Goal: Transaction & Acquisition: Purchase product/service

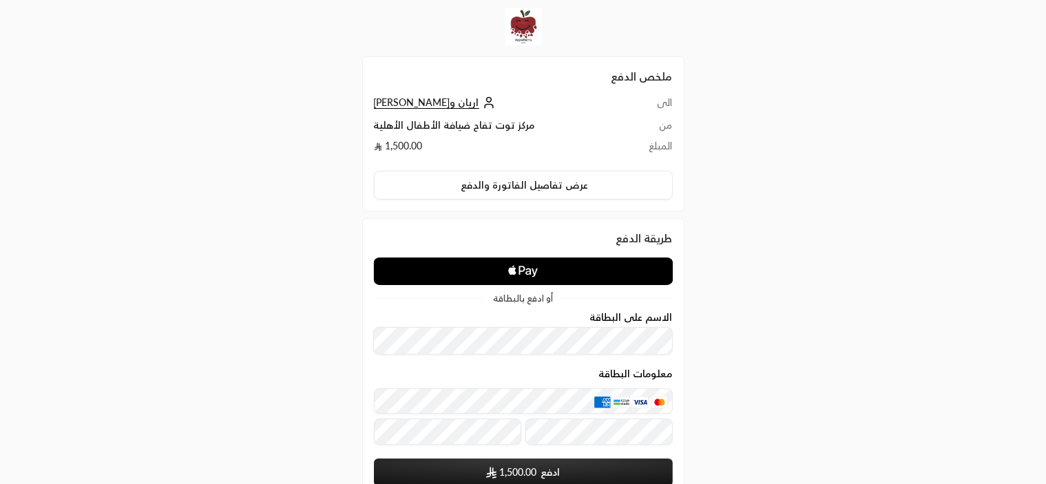
click at [463, 125] on td "مركز توت تفاح ضيافة الأطفال الأهلية" at bounding box center [504, 128] width 261 height 21
click at [483, 125] on td "مركز توت تفاح ضيافة الأطفال الأهلية" at bounding box center [504, 128] width 261 height 21
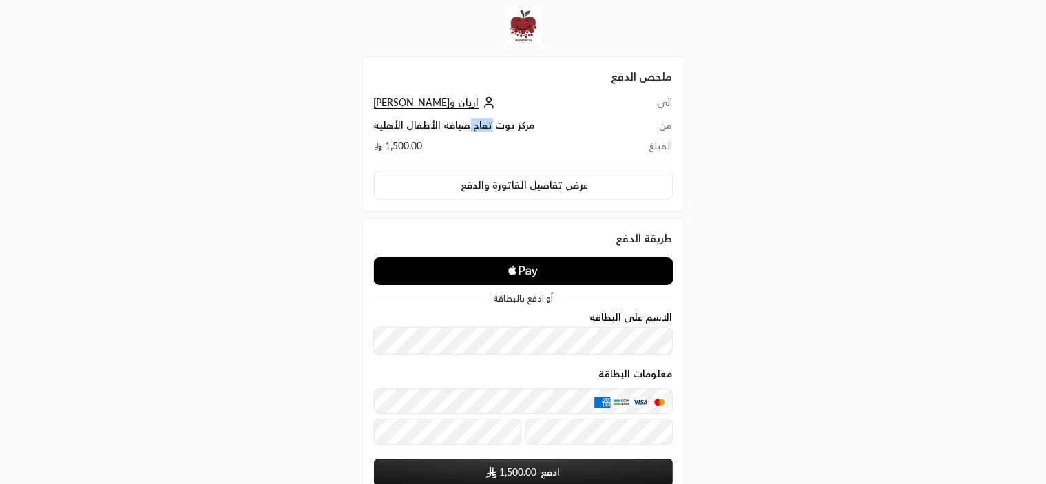
click at [483, 125] on td "مركز توت تفاح ضيافة الأطفال الأهلية" at bounding box center [504, 128] width 261 height 21
click at [500, 129] on td "مركز توت تفاح ضيافة الأطفال الأهلية" at bounding box center [504, 128] width 261 height 21
click at [529, 126] on td "مركز توت تفاح ضيافة الأطفال الأهلية" at bounding box center [504, 128] width 261 height 21
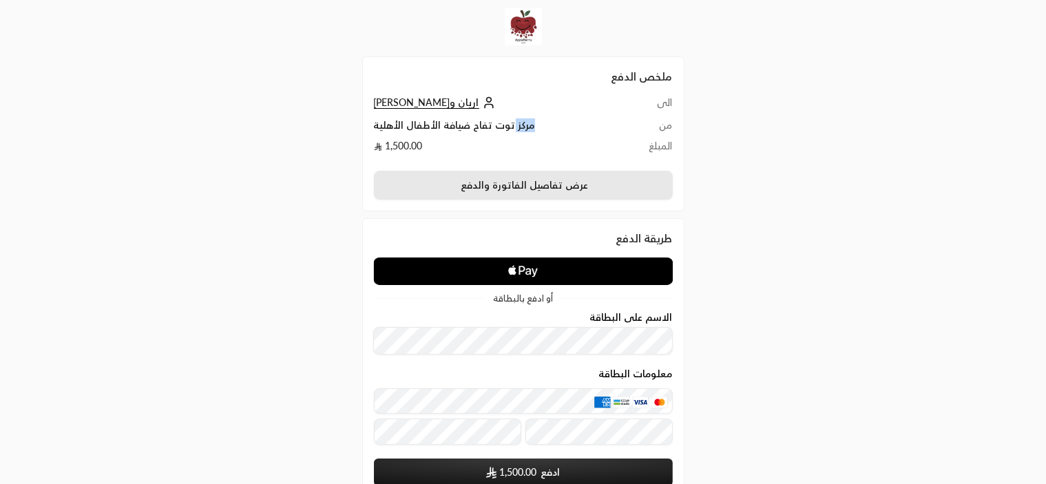
click at [530, 188] on button "عرض تفاصيل الفاتورة والدفع" at bounding box center [523, 185] width 299 height 29
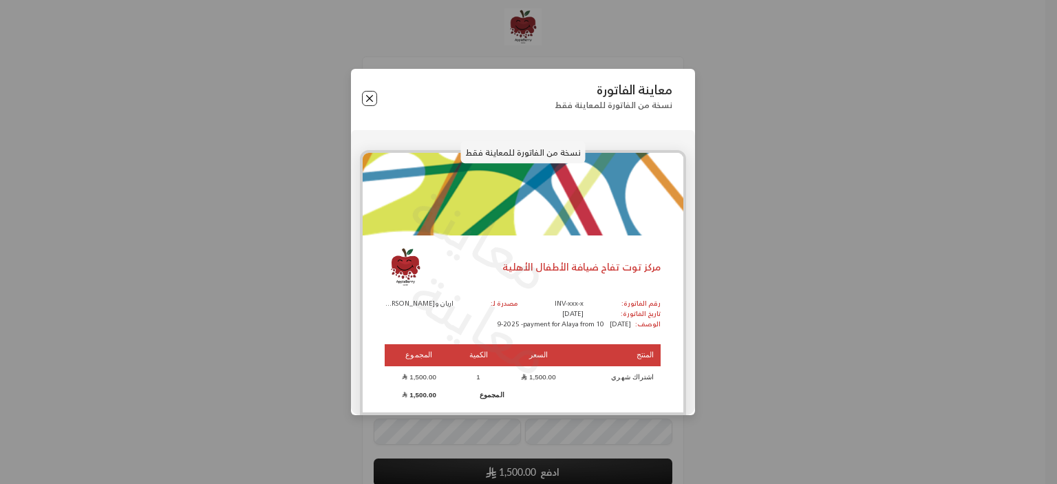
click at [363, 97] on button "Close" at bounding box center [369, 98] width 15 height 15
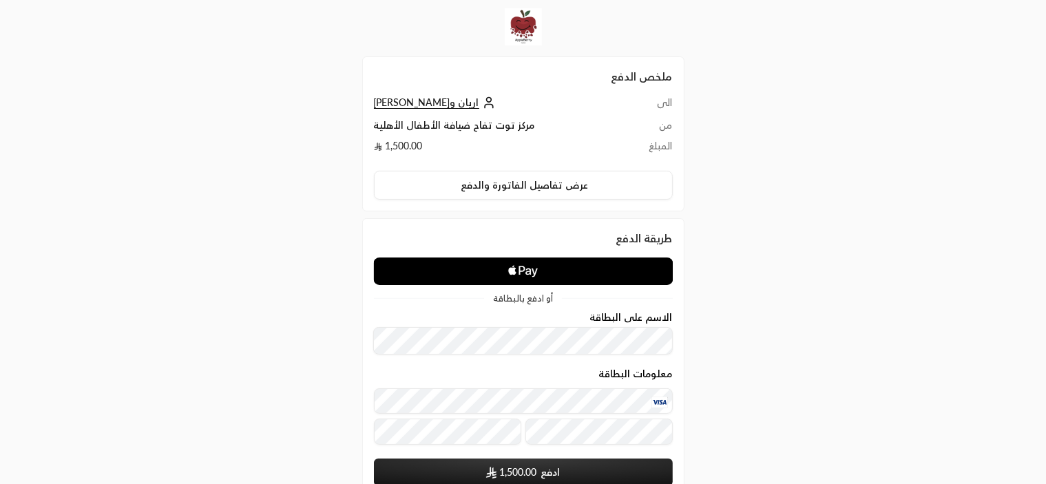
click at [520, 477] on span "1,500.00" at bounding box center [517, 472] width 37 height 14
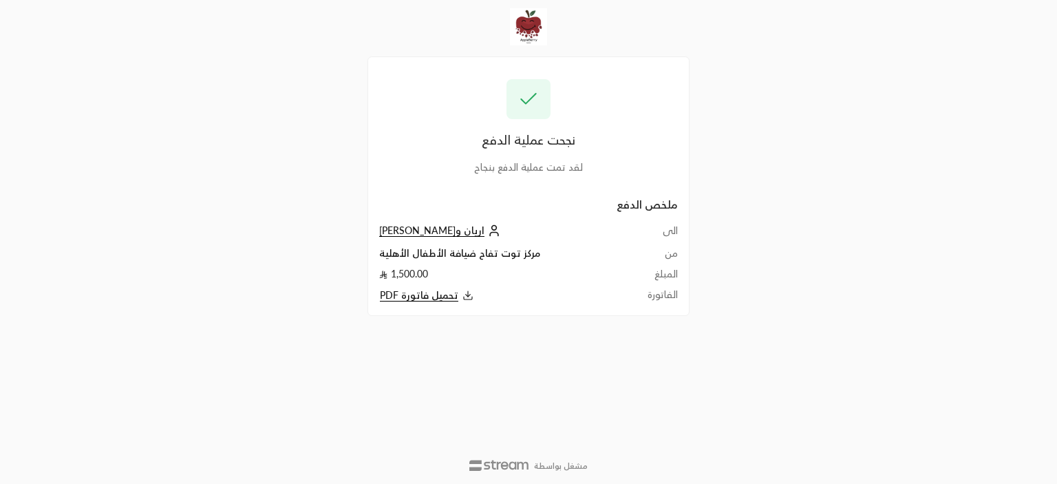
click at [425, 293] on span "تحميل فاتورة PDF" at bounding box center [419, 295] width 78 height 12
click at [741, 129] on div "نجحت عملية الدفع لقد تمت عملية الدفع بنجاح ملخص الدفع الى اريان وعلايا [PERSON_…" at bounding box center [528, 242] width 529 height 484
click at [402, 275] on td "1,500.00" at bounding box center [504, 277] width 251 height 21
click at [497, 137] on div "نجحت عملية الدفع" at bounding box center [528, 139] width 299 height 19
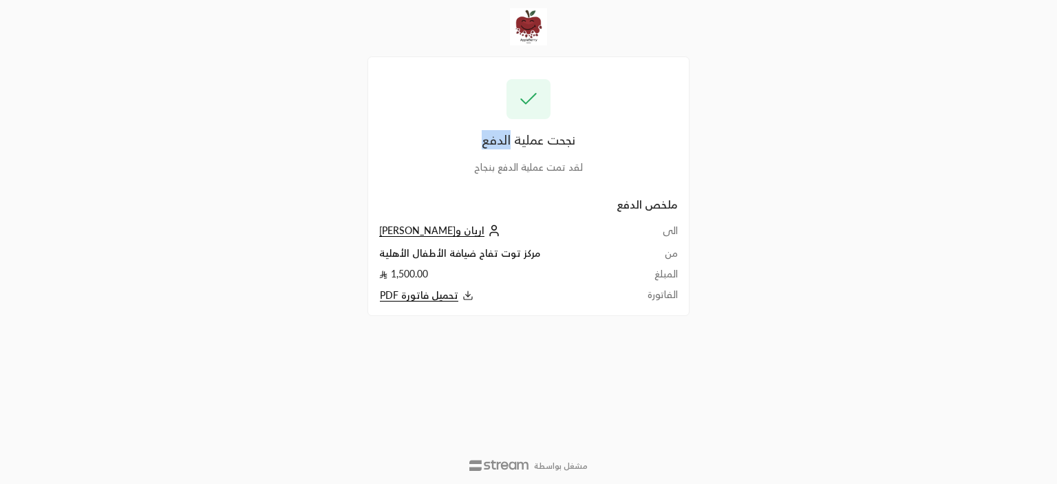
click at [497, 137] on div "نجحت عملية الدفع" at bounding box center [528, 139] width 299 height 19
click at [526, 138] on div "نجحت عملية الدفع" at bounding box center [528, 139] width 299 height 19
click at [562, 138] on div "نجحت عملية الدفع" at bounding box center [528, 139] width 299 height 19
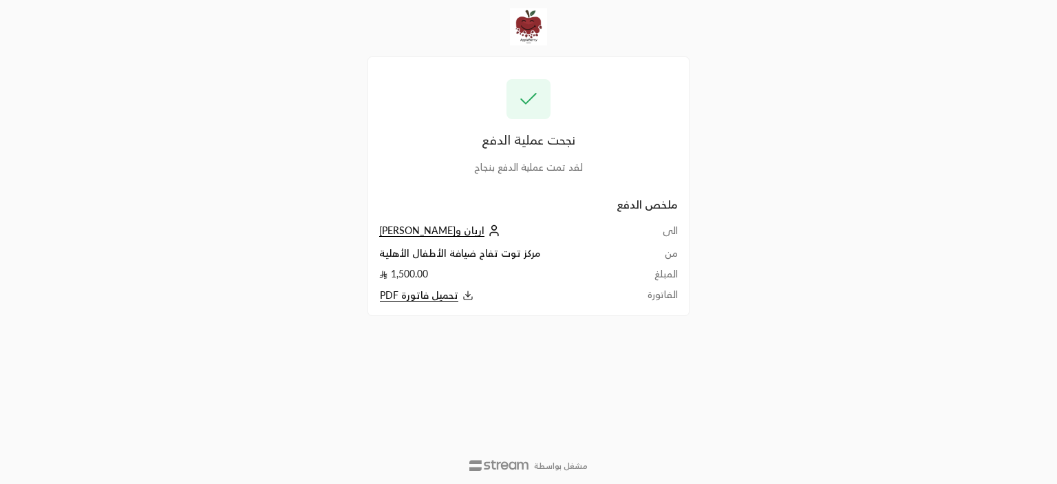
click at [562, 138] on div "نجحت عملية الدفع" at bounding box center [528, 139] width 299 height 19
click at [531, 138] on div "نجحت عملية الدفع" at bounding box center [528, 139] width 299 height 19
click at [563, 140] on div "نجحت عملية الدفع" at bounding box center [528, 139] width 299 height 19
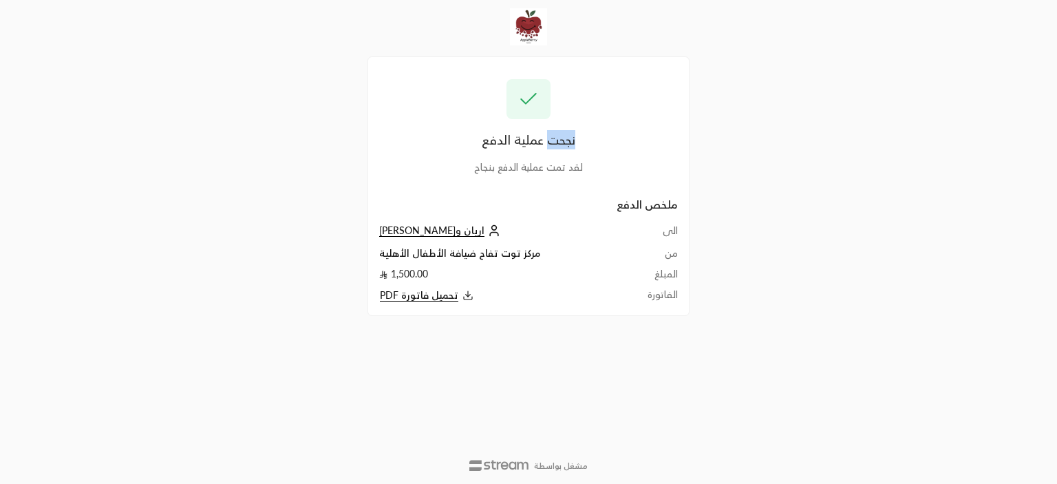
click at [564, 141] on div "نجحت عملية الدفع" at bounding box center [528, 139] width 299 height 19
click at [609, 140] on div "نجحت عملية الدفع" at bounding box center [528, 139] width 299 height 19
click at [609, 141] on div "نجحت عملية الدفع" at bounding box center [528, 139] width 299 height 19
click at [561, 140] on div "نجحت عملية الدفع" at bounding box center [528, 139] width 299 height 19
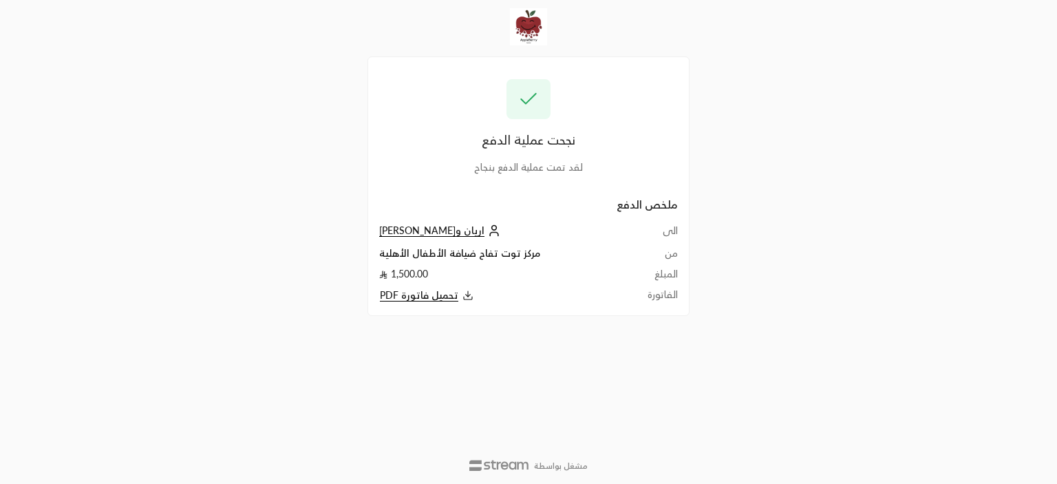
click at [504, 145] on div "نجحت عملية الدفع" at bounding box center [528, 139] width 299 height 19
click at [754, 330] on div "نجحت عملية الدفع لقد تمت عملية الدفع بنجاح ملخص الدفع الى اريان وعلايا [PERSON_…" at bounding box center [528, 242] width 529 height 484
click at [810, 375] on div "نجحت عملية الدفع لقد تمت عملية الدفع بنجاح ملخص الدفع الى اريان وعلايا [PERSON_…" at bounding box center [528, 242] width 1057 height 484
click at [542, 242] on td "اريان و[PERSON_NAME]" at bounding box center [504, 235] width 251 height 23
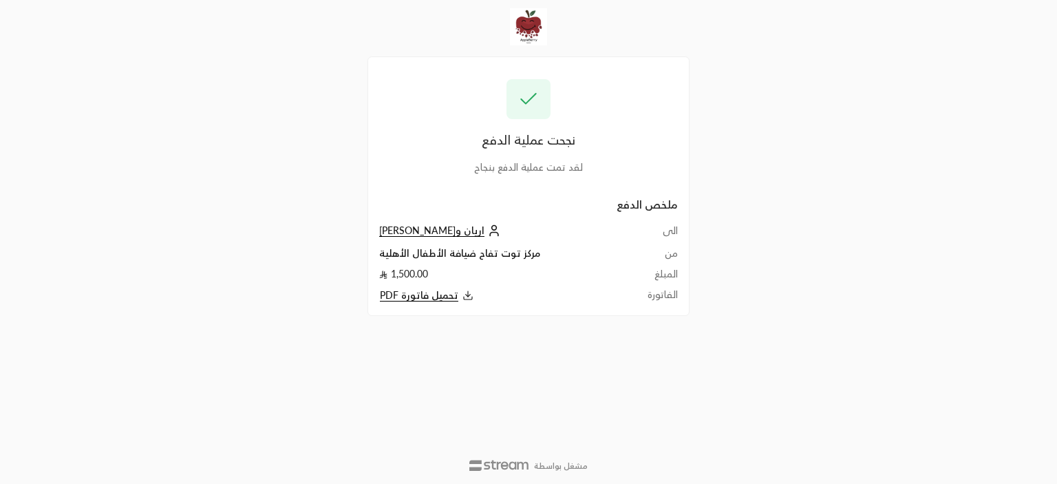
click at [454, 232] on span "اريان و[PERSON_NAME]" at bounding box center [431, 230] width 105 height 12
click at [533, 139] on div "نجحت عملية الدفع" at bounding box center [528, 139] width 299 height 19
click at [558, 140] on div "نجحت عملية الدفع" at bounding box center [528, 139] width 299 height 19
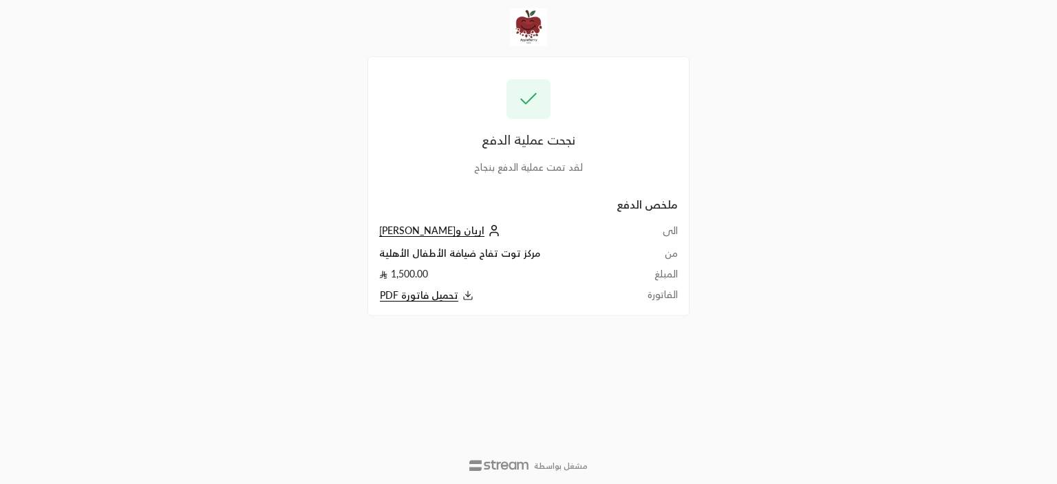
click at [509, 142] on div "نجحت عملية الدفع" at bounding box center [528, 139] width 299 height 19
click at [508, 142] on div "نجحت عملية الدفع" at bounding box center [528, 139] width 299 height 19
click at [514, 142] on div "نجحت عملية الدفع" at bounding box center [528, 139] width 299 height 19
click at [551, 152] on div "نجحت عملية الدفع لقد تمت عملية الدفع بنجاح" at bounding box center [528, 126] width 299 height 95
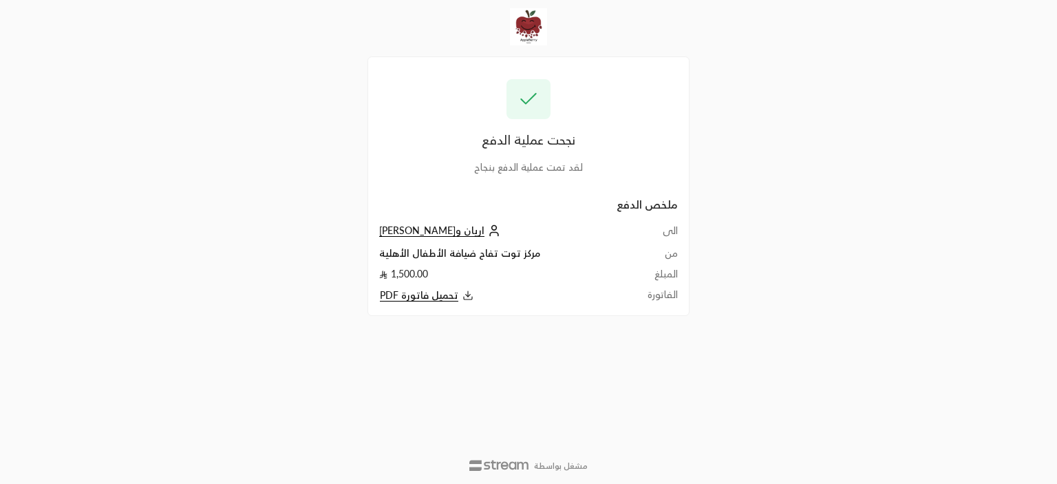
click at [558, 170] on div "لقد تمت عملية الدفع بنجاح" at bounding box center [528, 167] width 299 height 14
click at [564, 169] on div "لقد تمت عملية الدفع بنجاح" at bounding box center [528, 167] width 299 height 14
click at [579, 165] on div "لقد تمت عملية الدفع بنجاح" at bounding box center [528, 167] width 299 height 14
